Goal: Check status: Check status

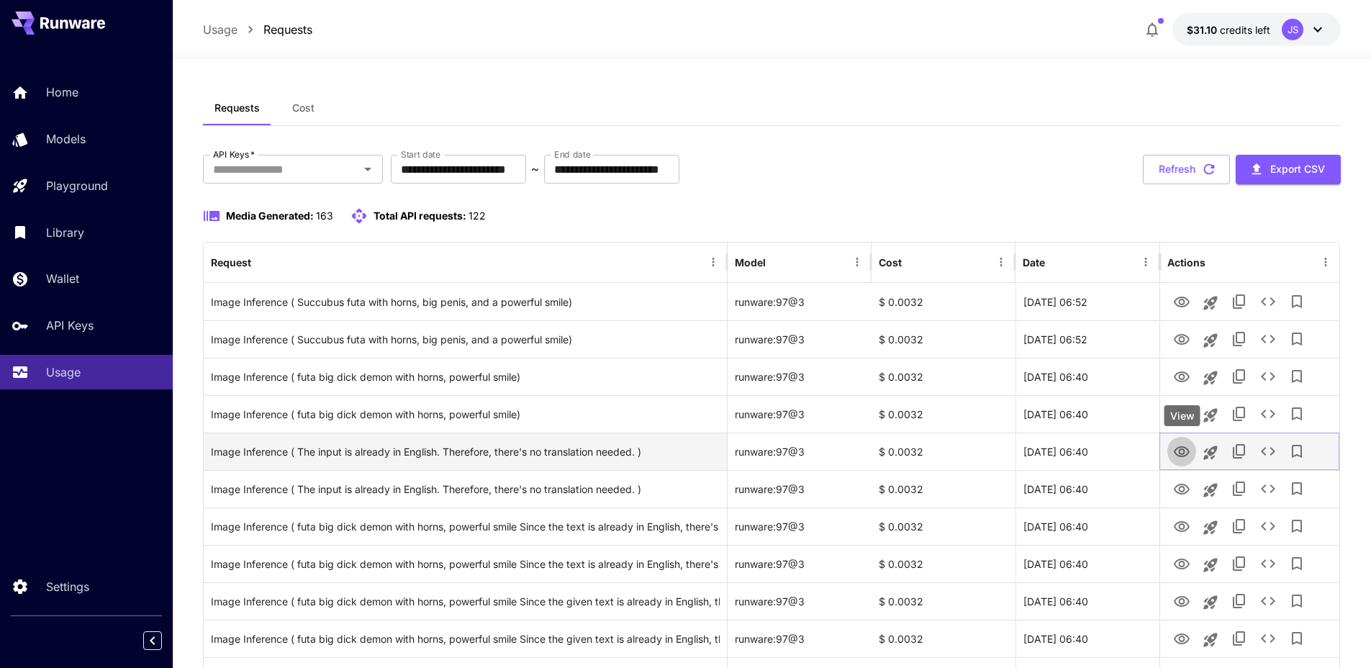
click at [1184, 453] on icon "View" at bounding box center [1181, 451] width 17 height 17
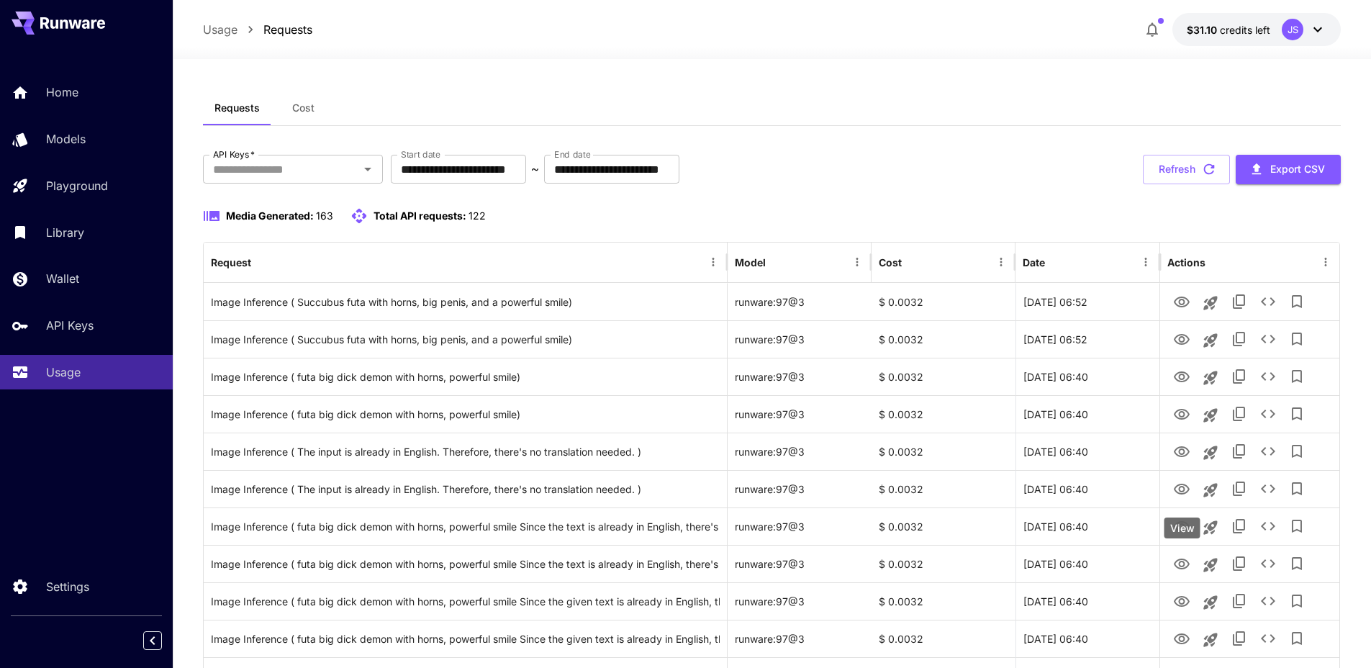
click at [1183, 530] on div "View" at bounding box center [1182, 527] width 36 height 21
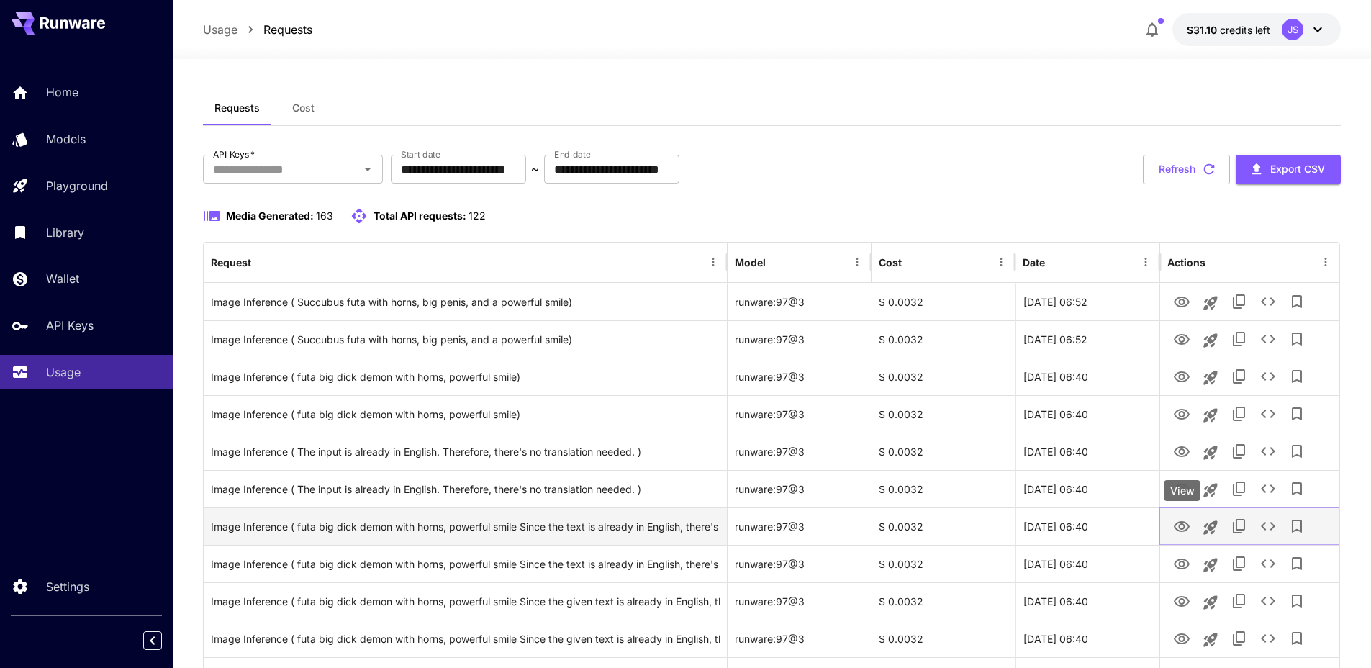
click at [1180, 521] on icon "View" at bounding box center [1182, 526] width 16 height 11
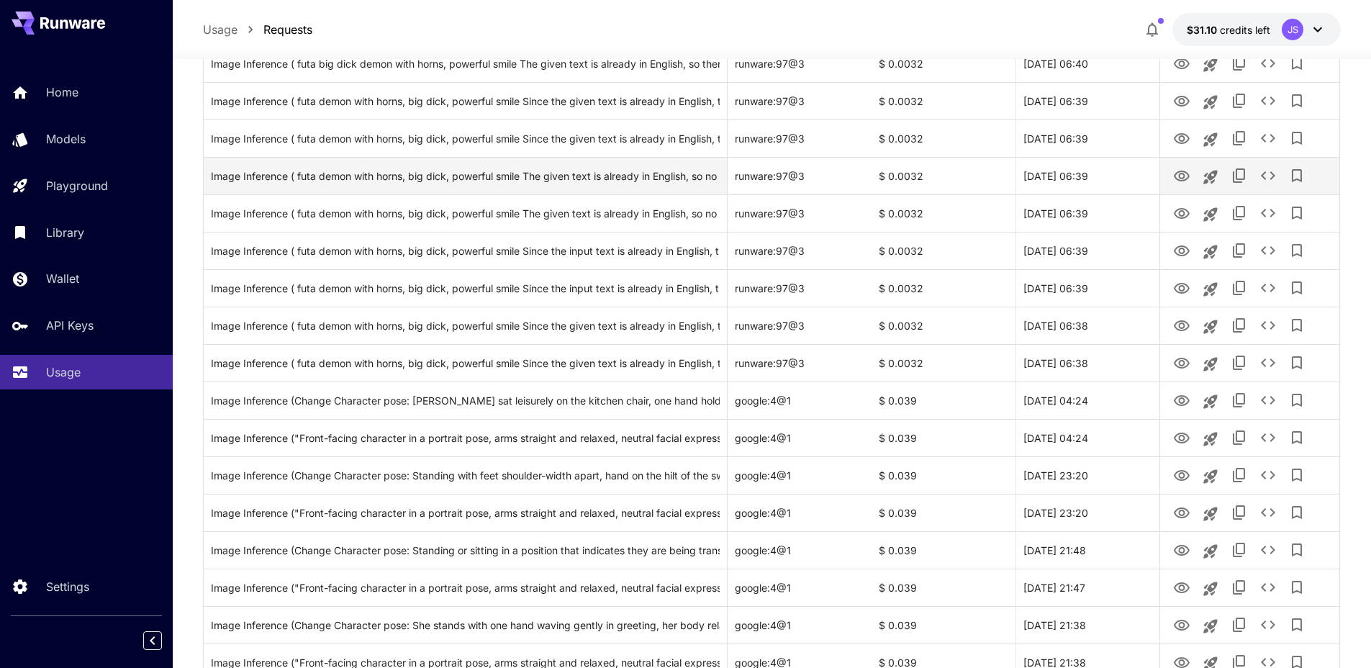
scroll to position [509, 0]
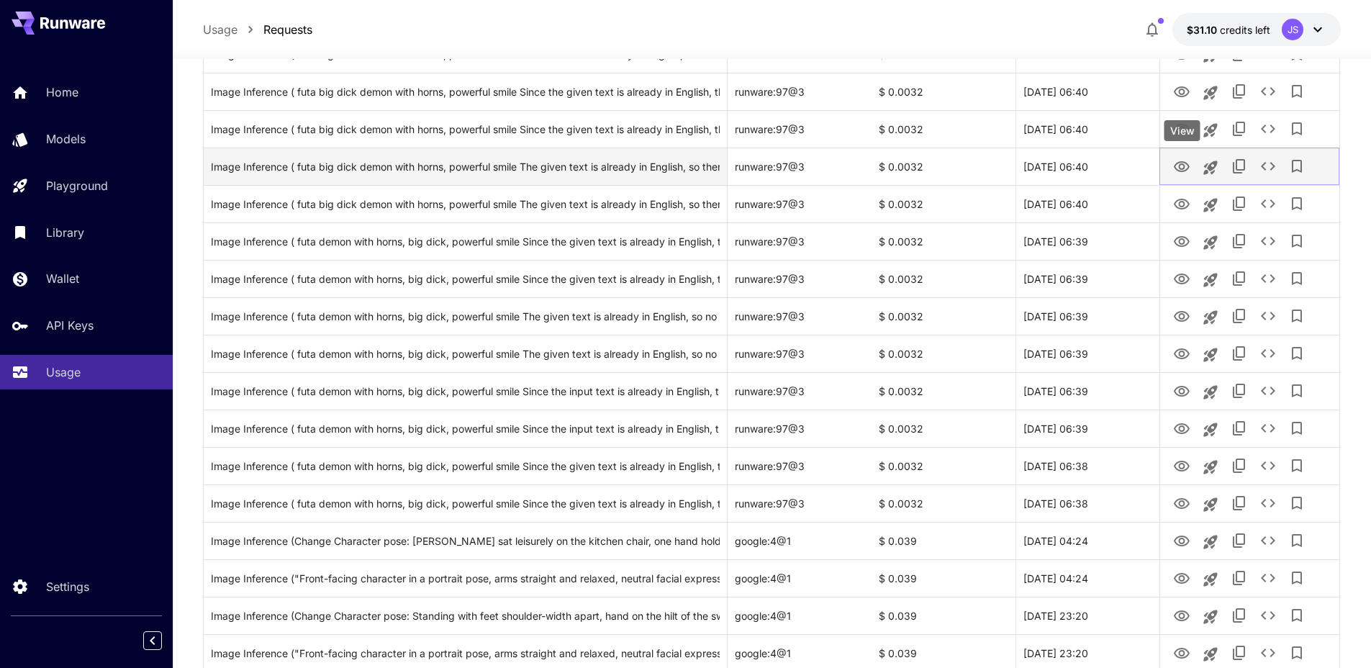
click at [1184, 166] on icon "View" at bounding box center [1182, 166] width 16 height 11
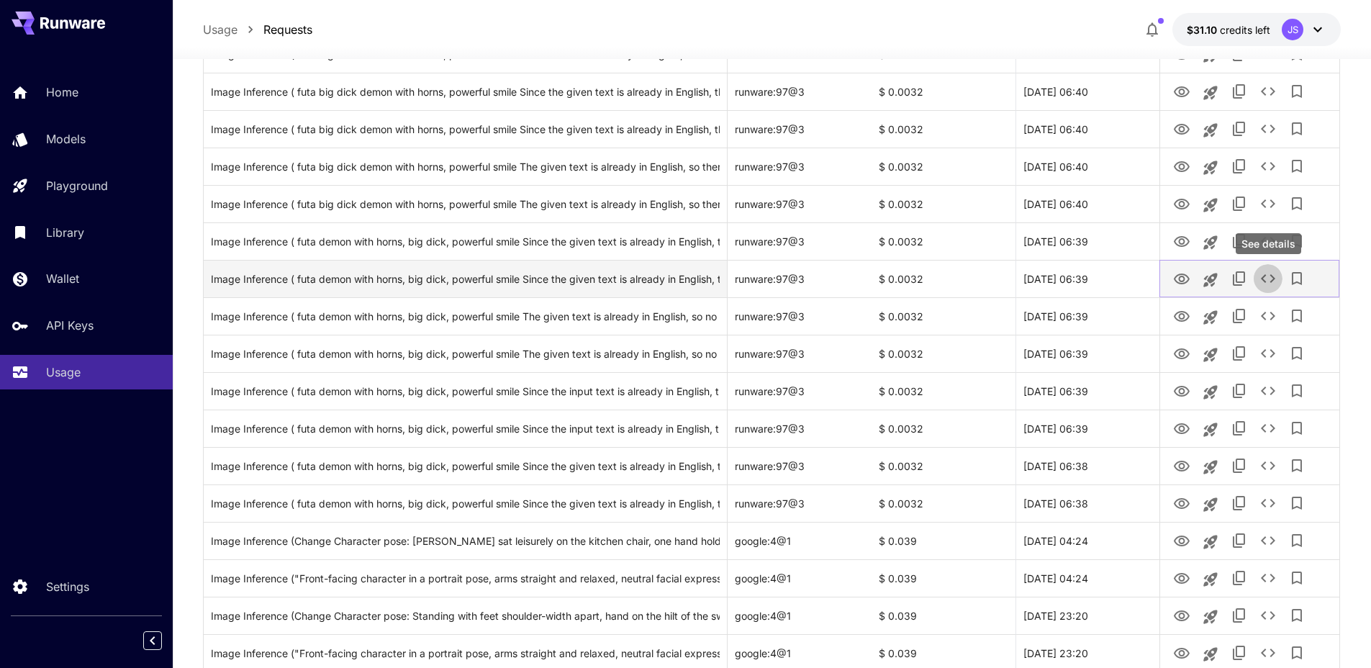
click at [1266, 280] on icon "See details" at bounding box center [1267, 278] width 17 height 17
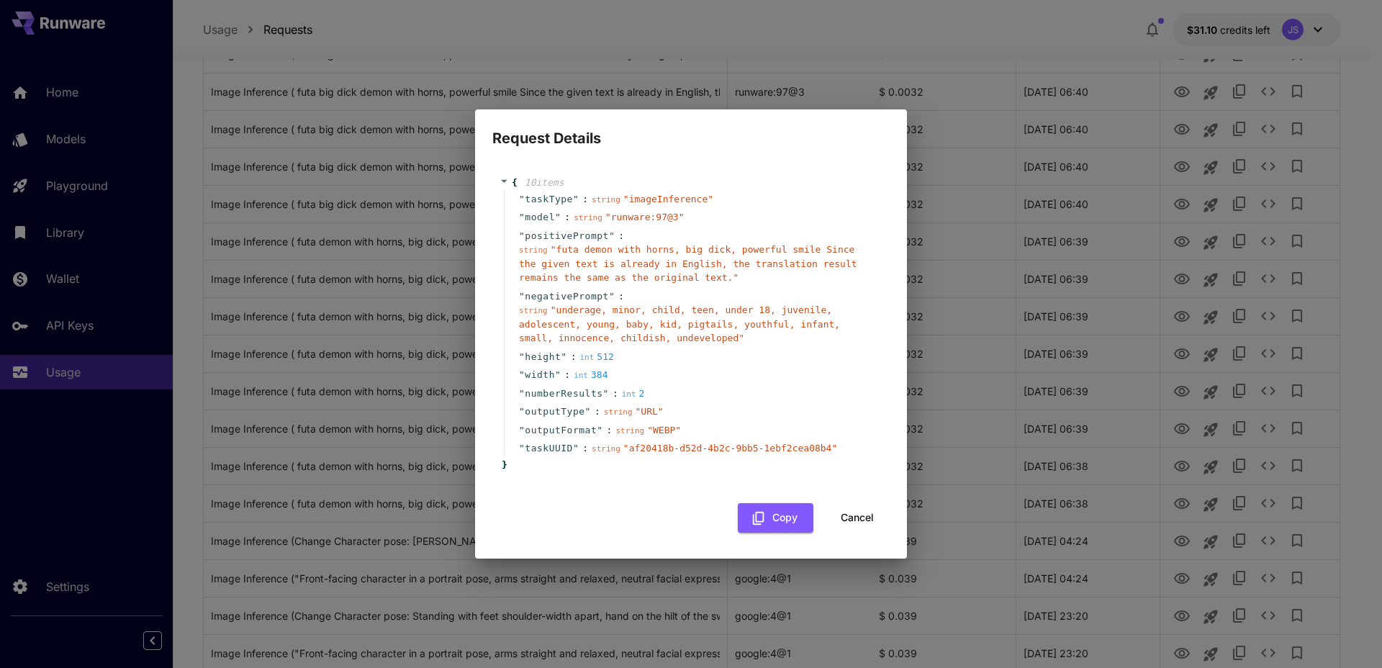
click at [861, 517] on button "Cancel" at bounding box center [857, 518] width 65 height 30
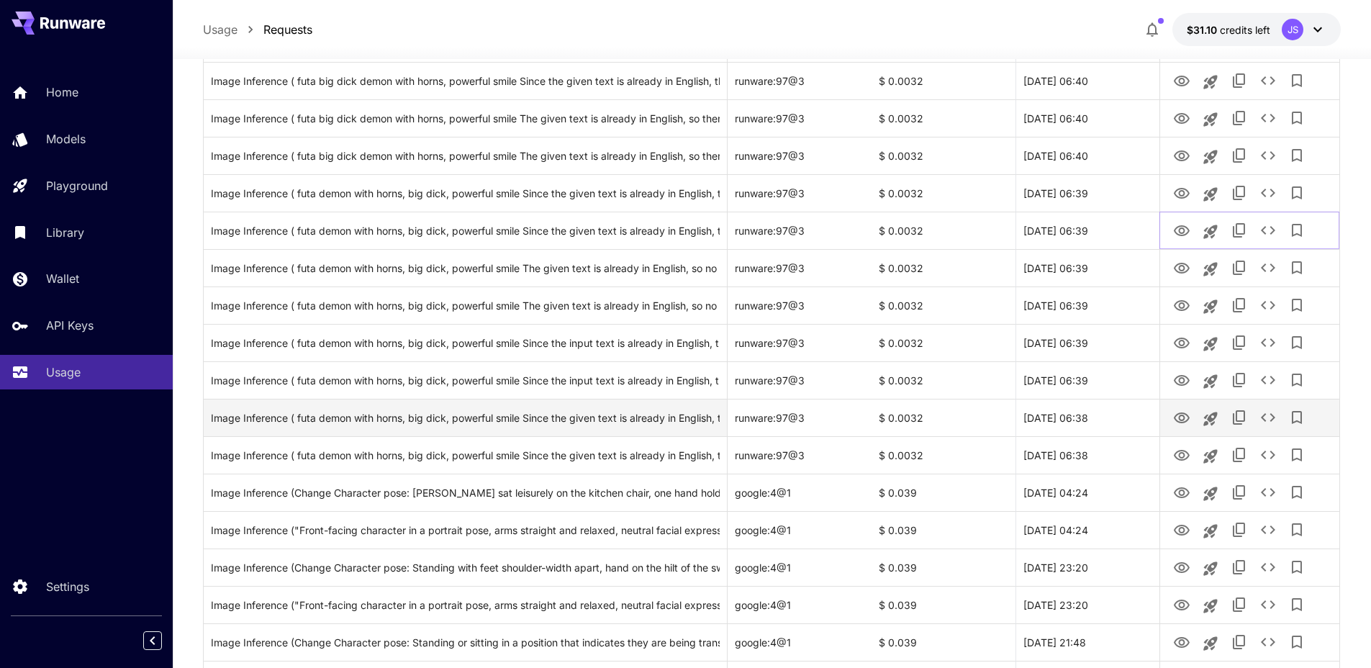
scroll to position [993, 0]
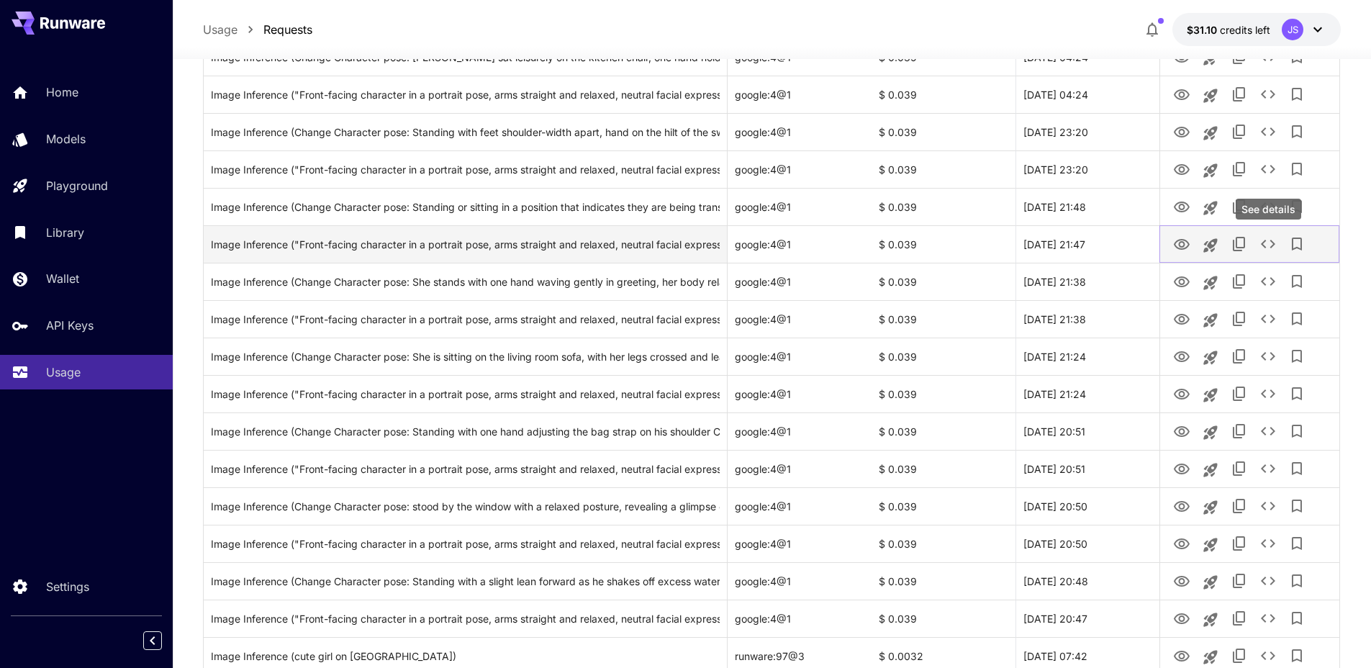
click at [1266, 241] on icon "See details" at bounding box center [1267, 243] width 17 height 17
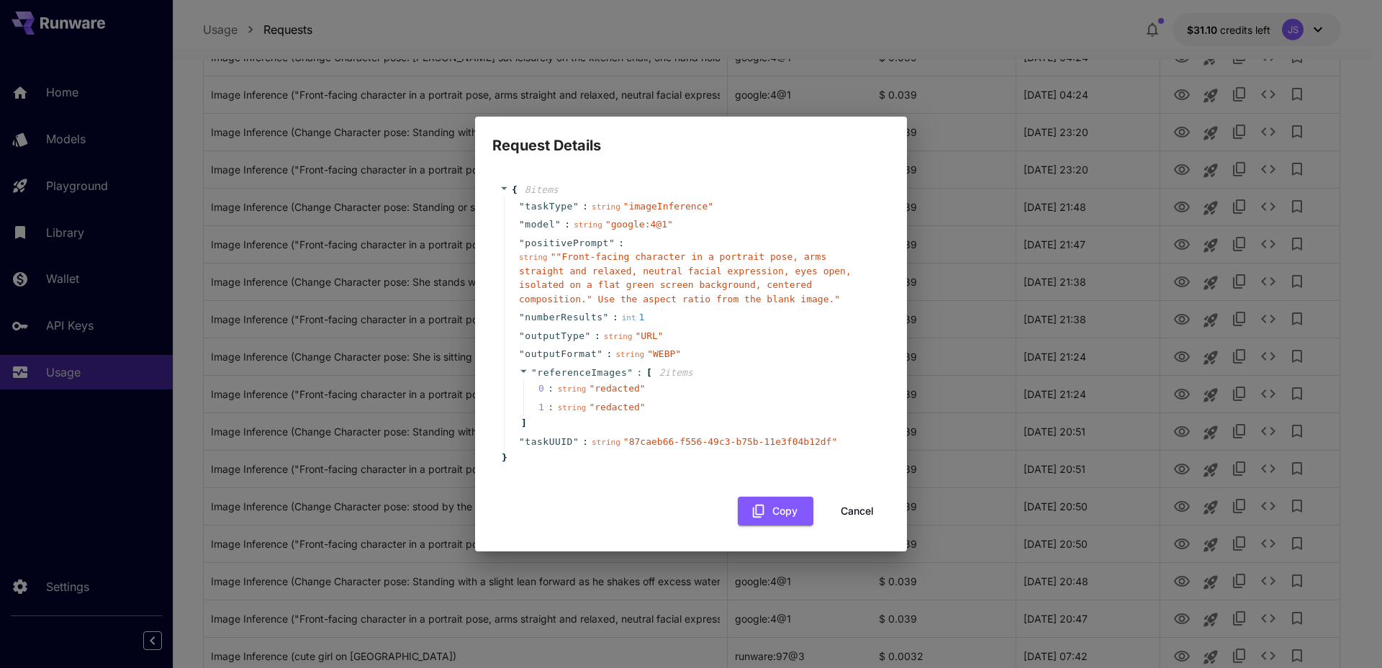
click at [1262, 244] on div "Request Details { 8 item s " taskType " : string " imageInference " " model " :…" at bounding box center [691, 334] width 1382 height 668
click at [861, 512] on button "Cancel" at bounding box center [857, 512] width 65 height 30
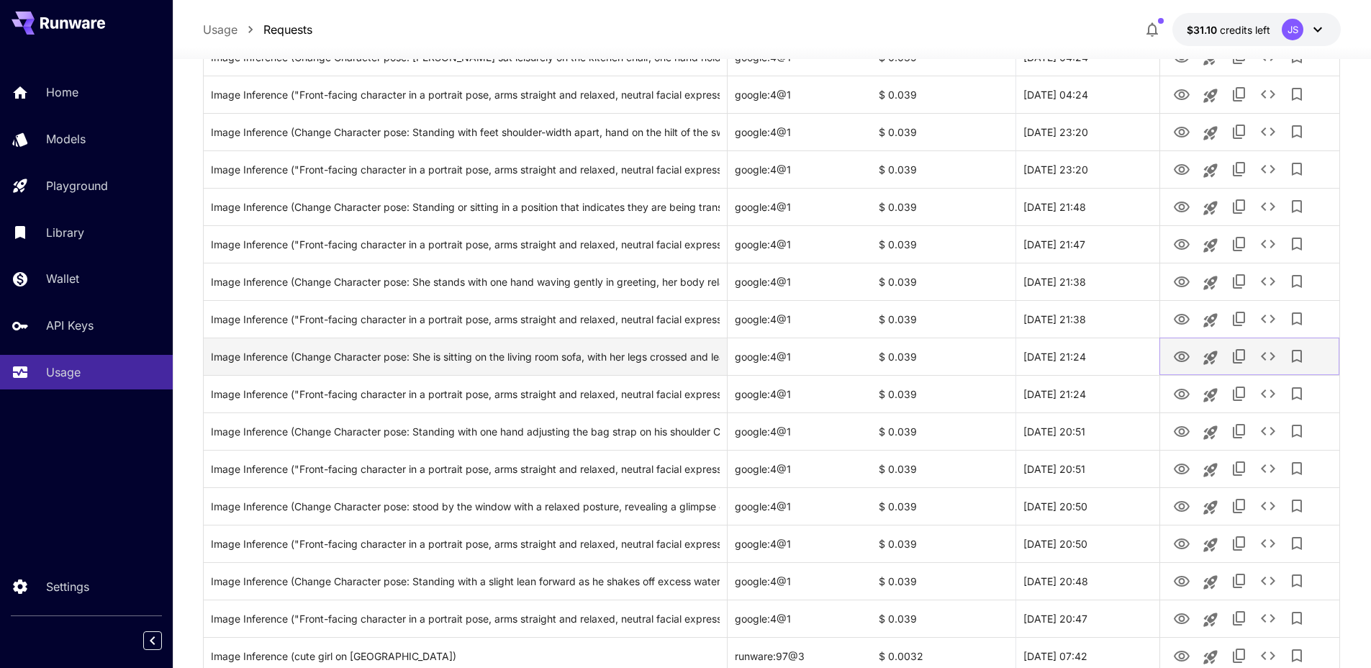
click at [1267, 360] on icon "See details" at bounding box center [1267, 356] width 17 height 17
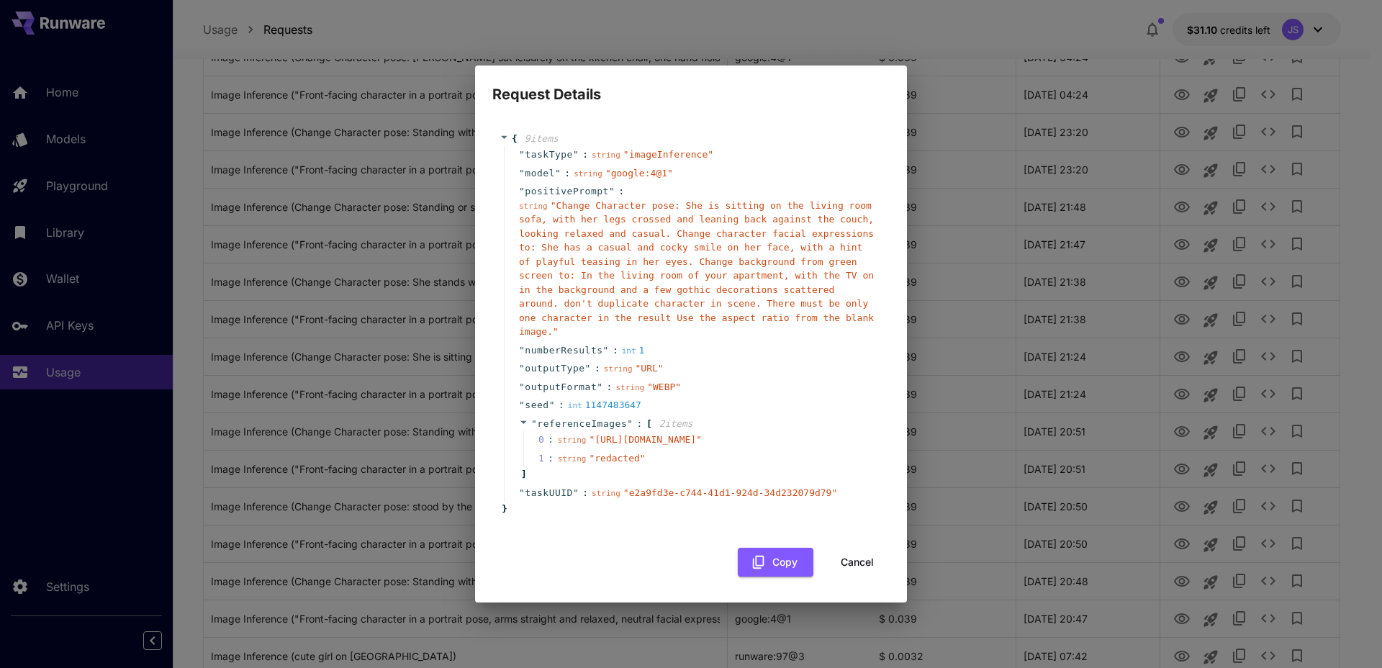
click at [877, 577] on button "Cancel" at bounding box center [857, 563] width 65 height 30
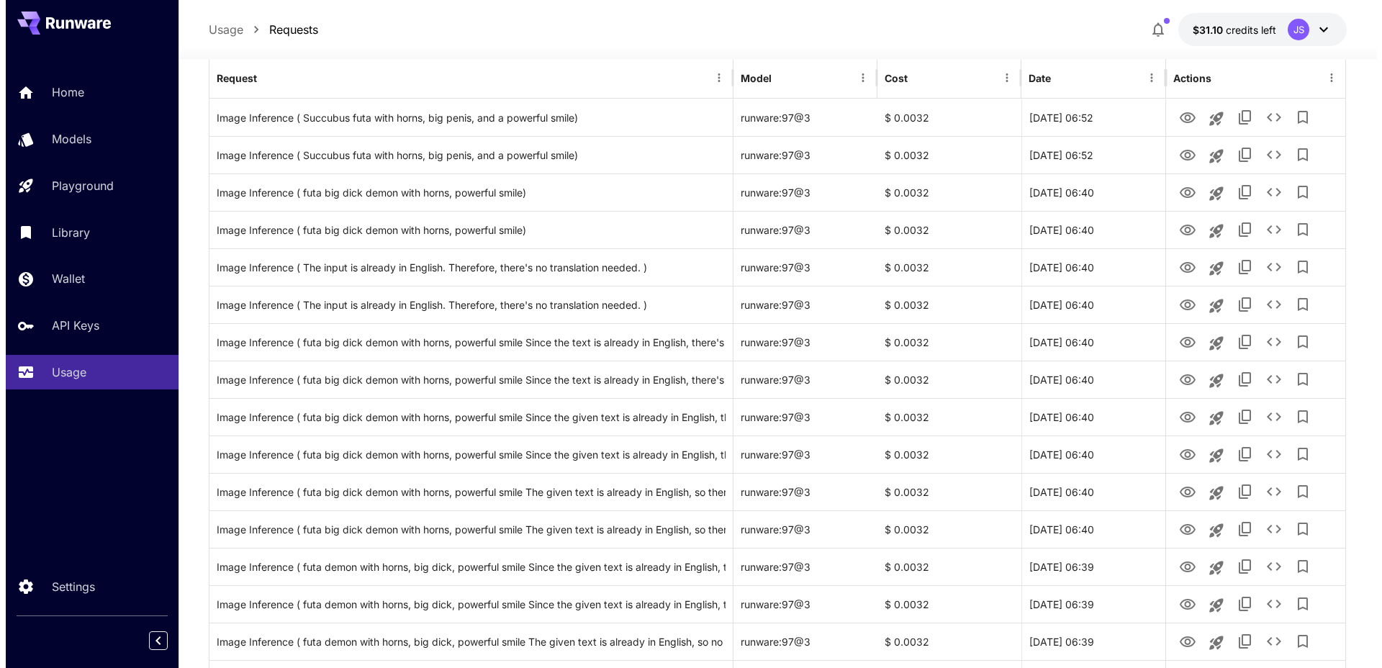
scroll to position [183, 0]
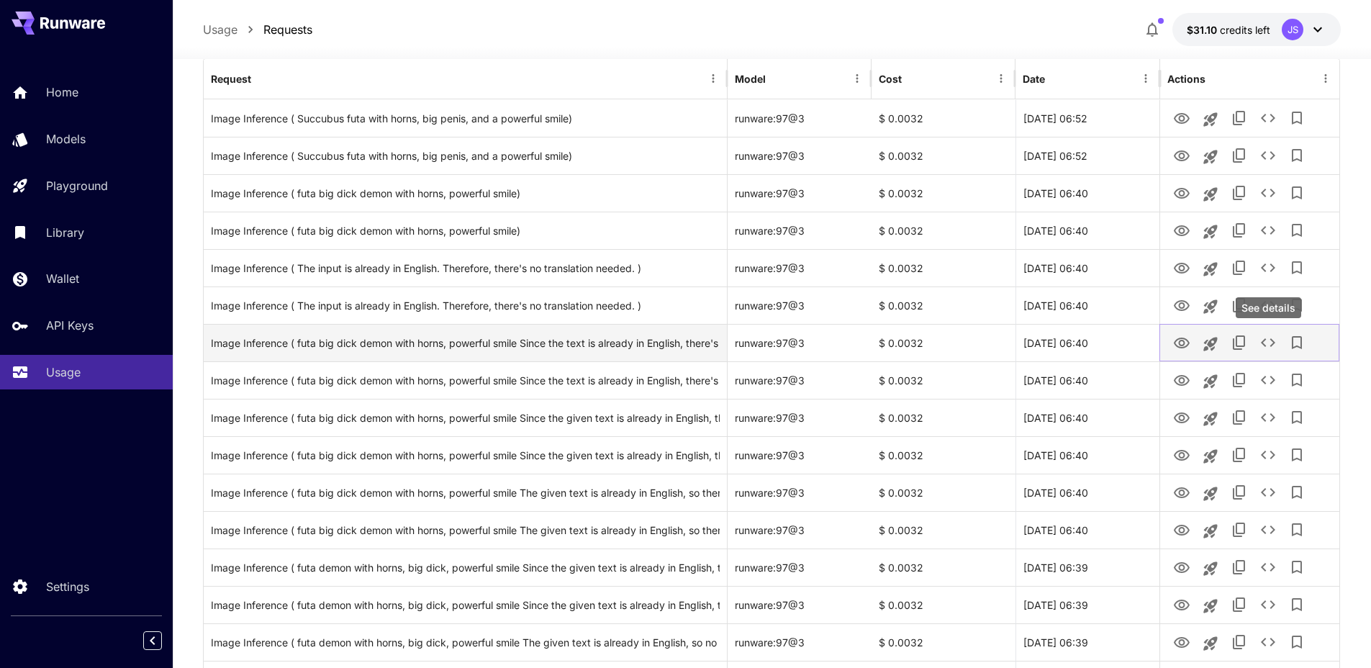
click at [1269, 343] on icon "See details" at bounding box center [1267, 342] width 17 height 17
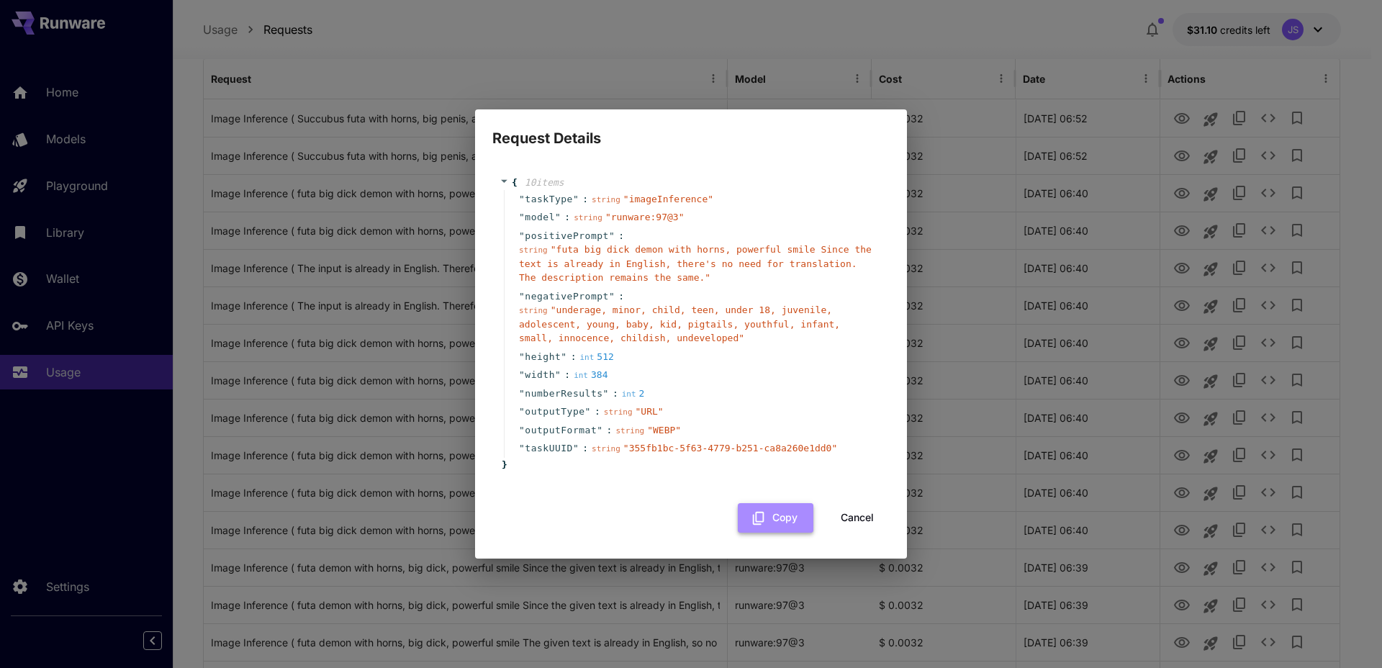
click at [785, 521] on button "Copy" at bounding box center [776, 518] width 76 height 30
